Goal: Find specific fact: Find specific fact

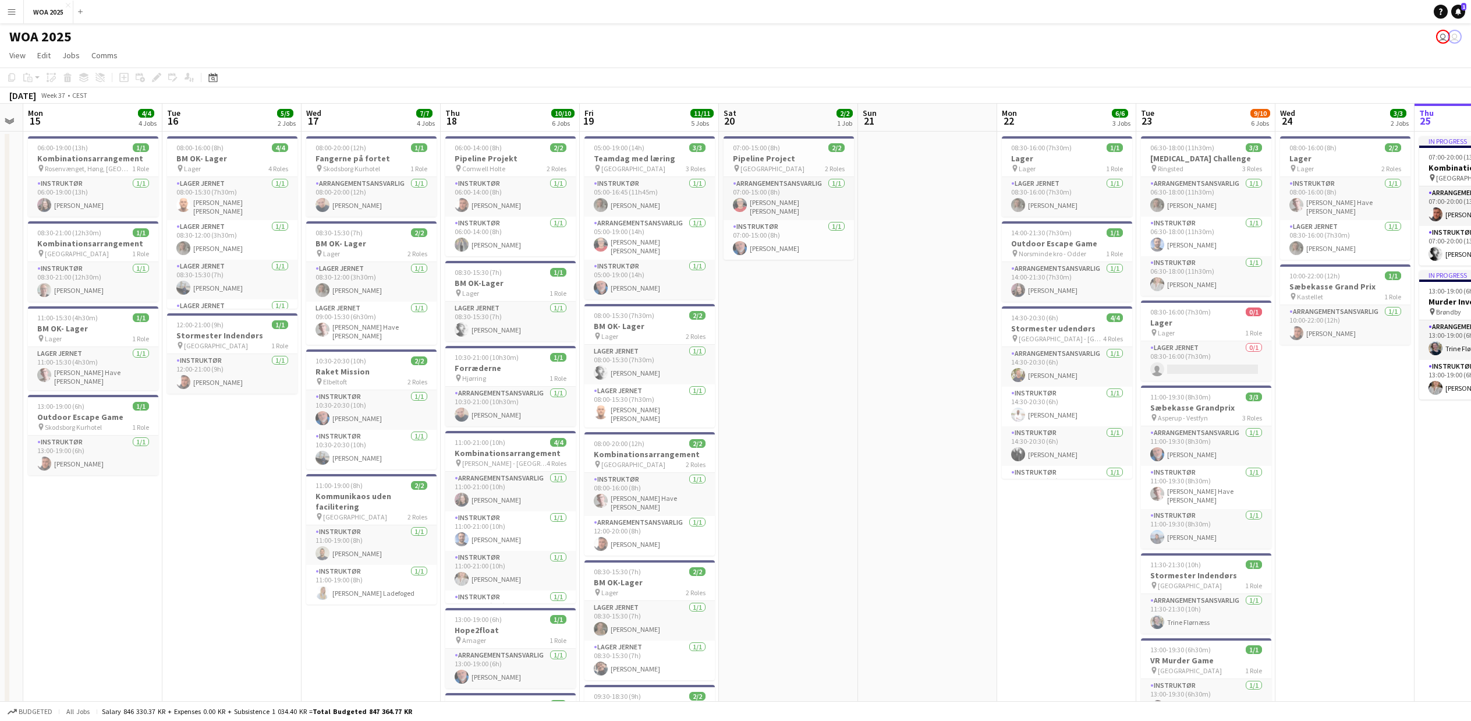
click at [18, 12] on button "Menu" at bounding box center [11, 11] width 23 height 23
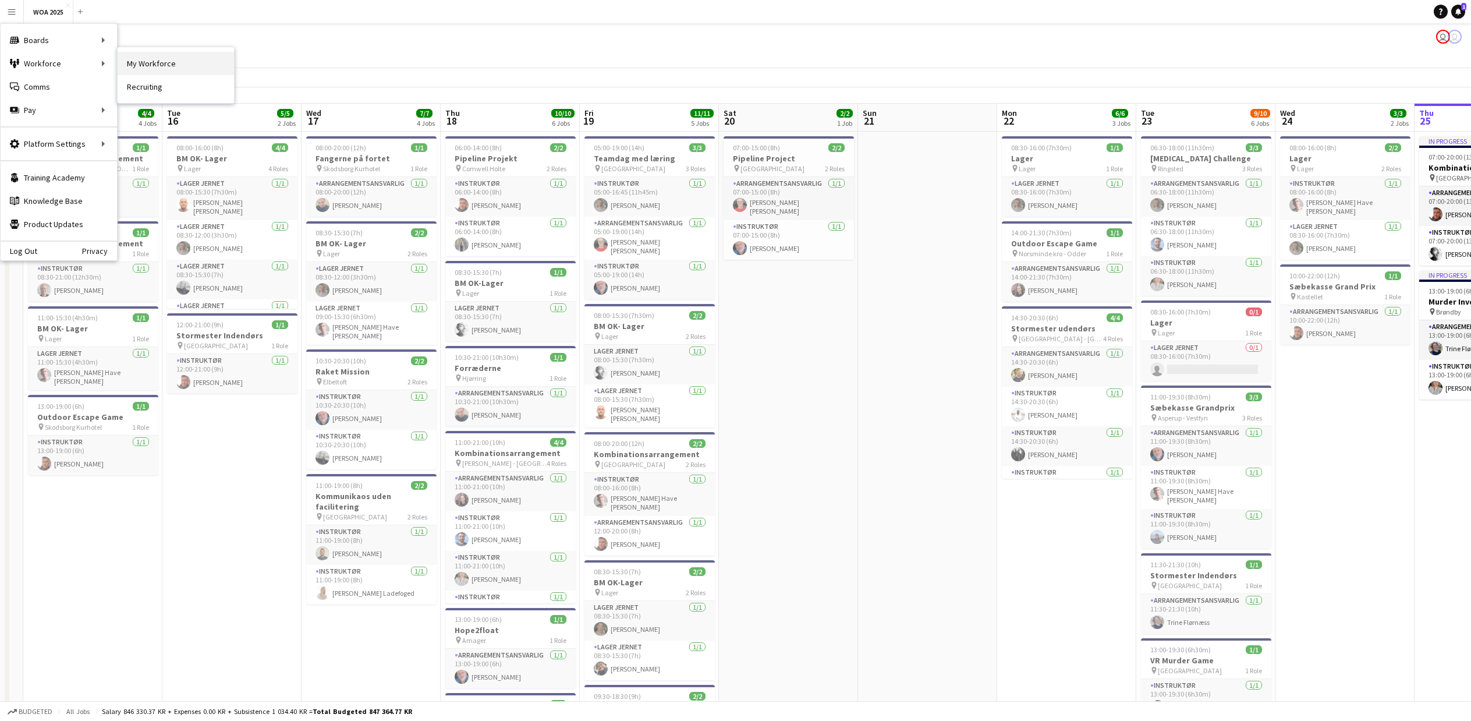
click at [133, 68] on link "My Workforce" at bounding box center [176, 63] width 116 height 23
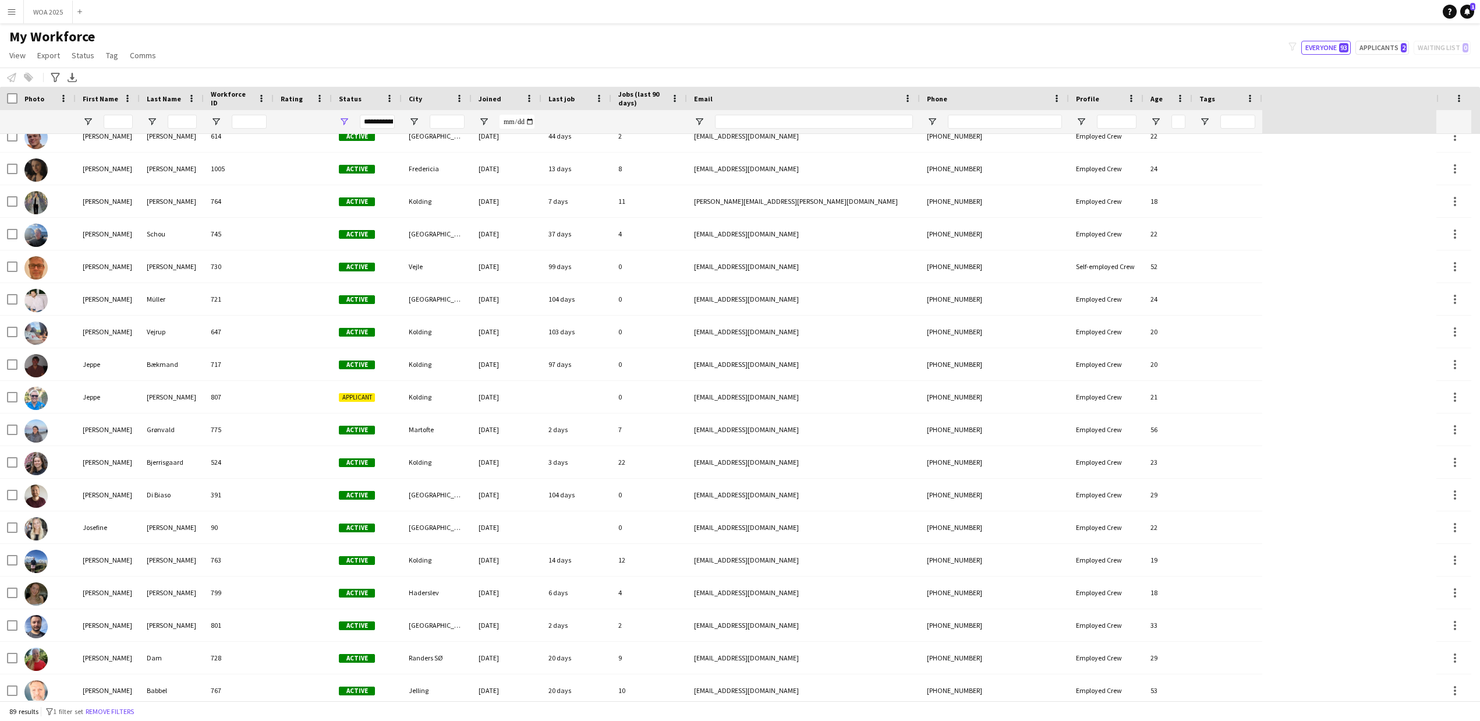
scroll to position [1091, 0]
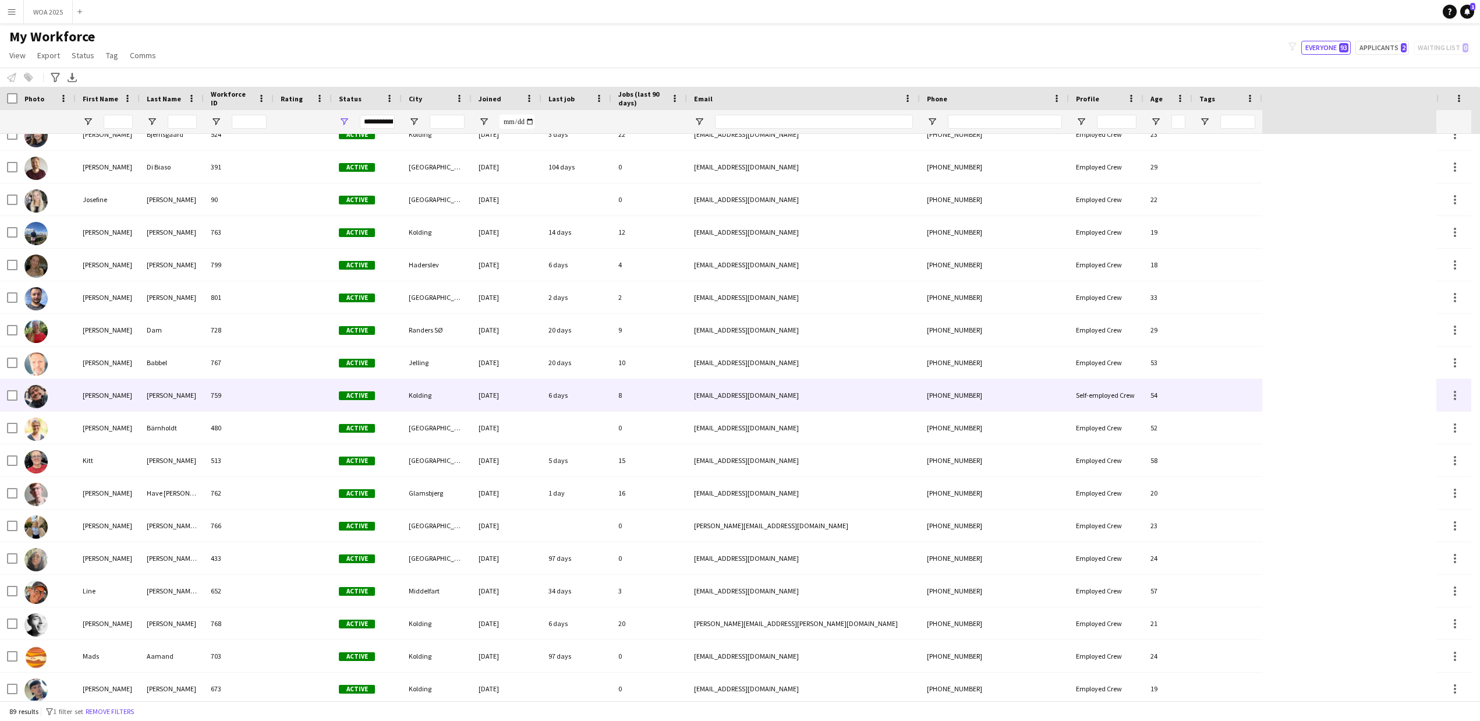
click at [98, 398] on div "[PERSON_NAME]" at bounding box center [108, 395] width 64 height 32
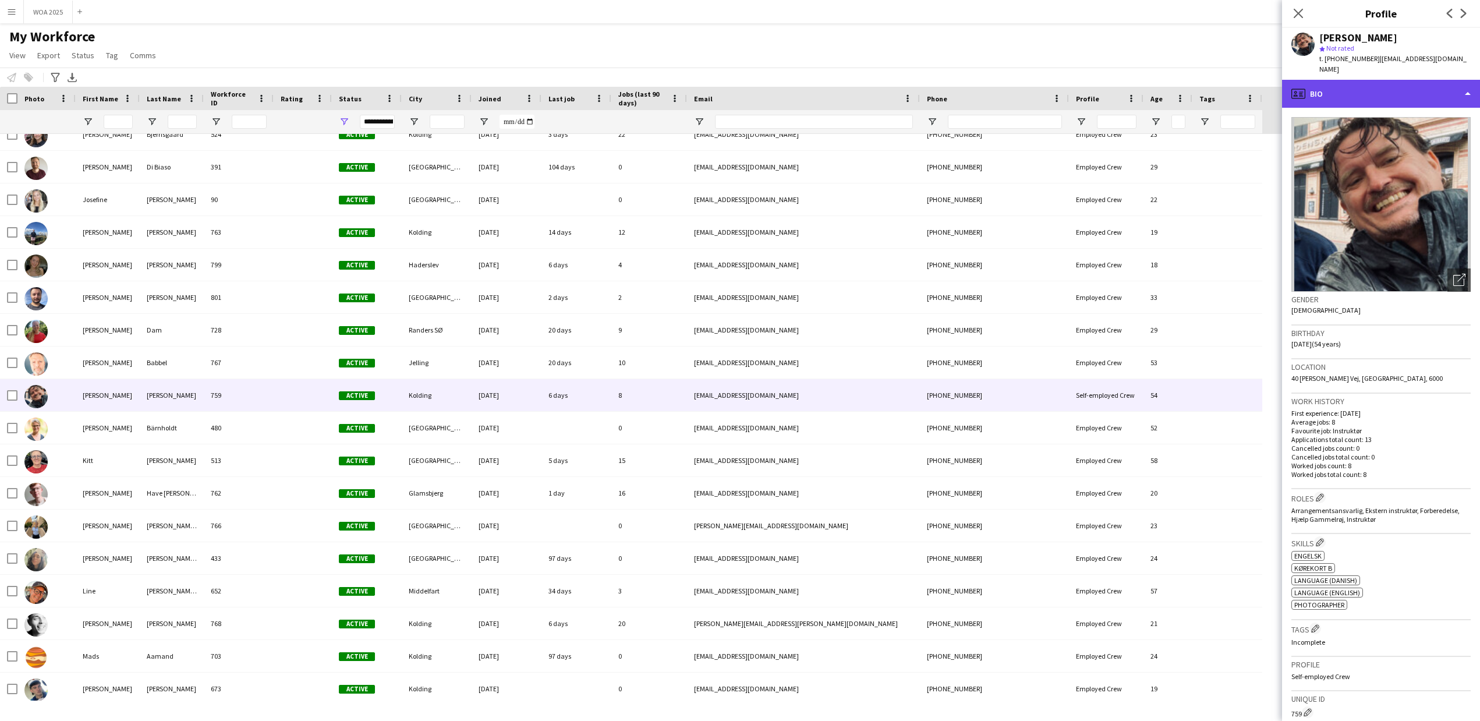
click at [1360, 85] on div "profile Bio" at bounding box center [1381, 94] width 198 height 28
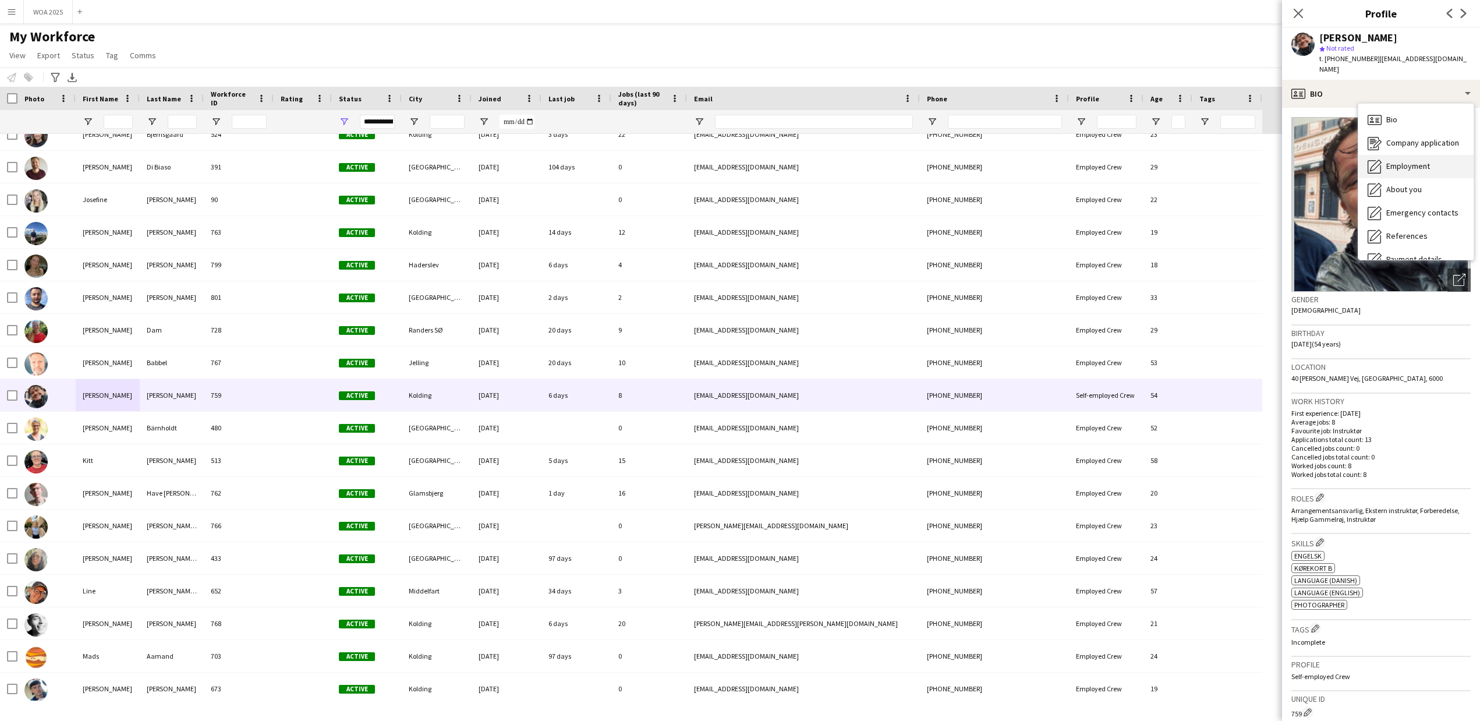
click at [1397, 161] on span "Employment" at bounding box center [1408, 166] width 44 height 10
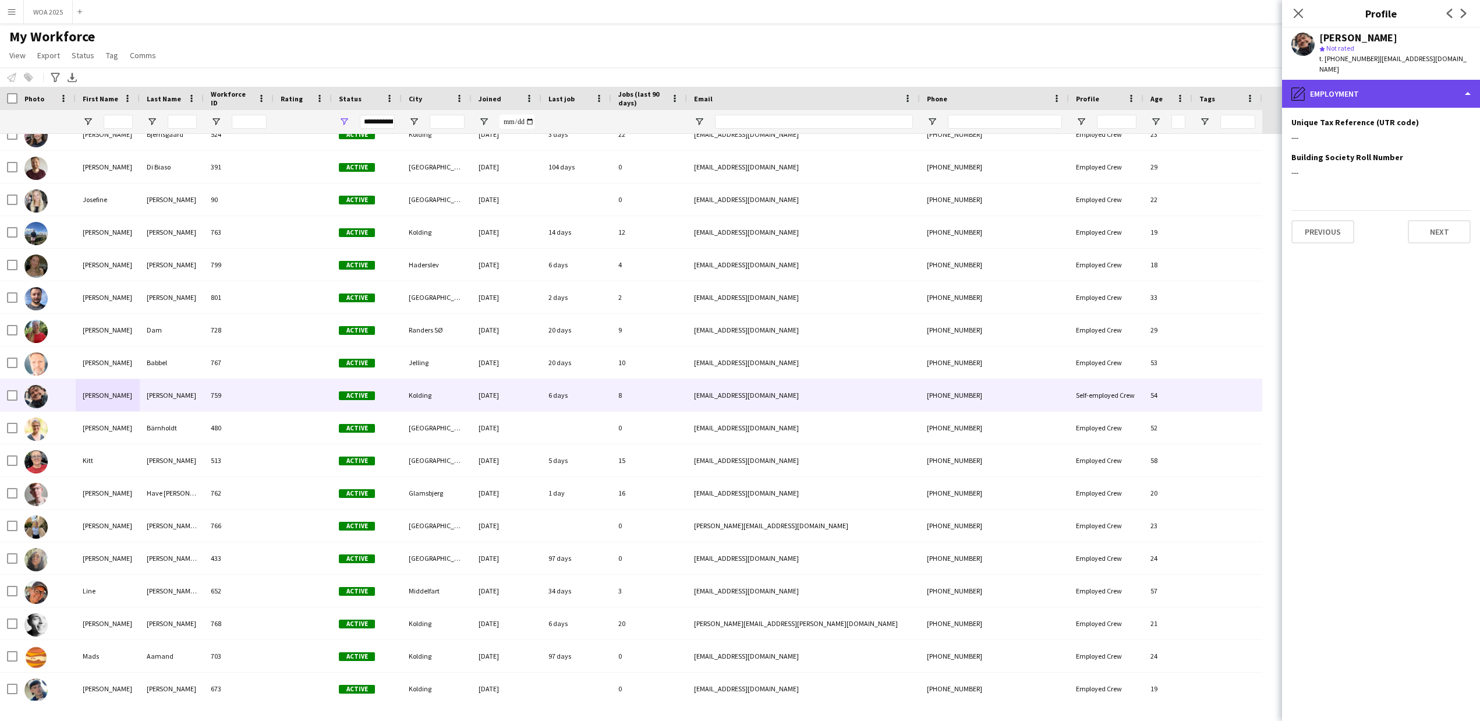
click at [1393, 81] on div "pencil4 Employment" at bounding box center [1381, 94] width 198 height 28
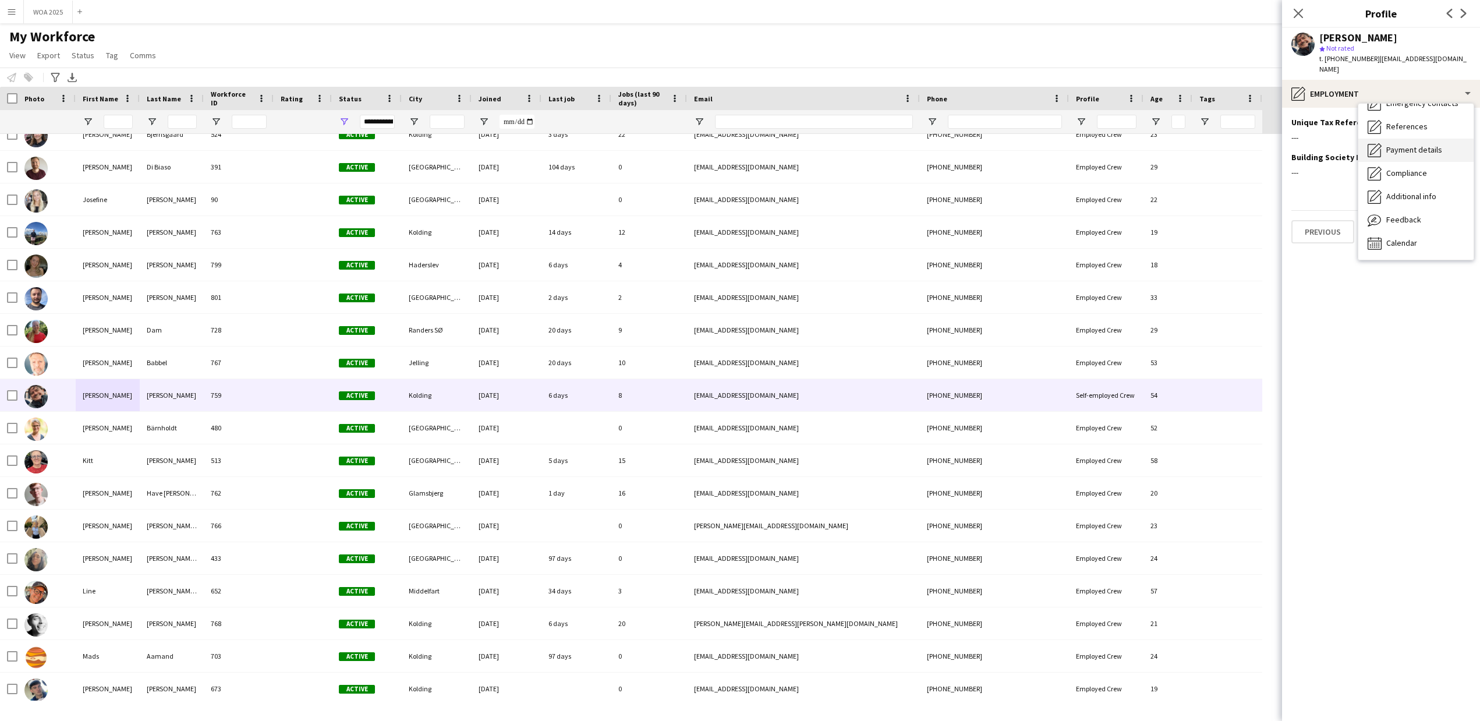
click at [1407, 144] on span "Payment details" at bounding box center [1414, 149] width 56 height 10
drag, startPoint x: 1350, startPoint y: 131, endPoint x: 1282, endPoint y: 131, distance: 68.7
click at [1282, 131] on app-section-data-types "Bank account number [FINANCIAL_ID] Sort code --- Previous Next" at bounding box center [1381, 414] width 198 height 613
copy div "37334460439855"
